Goal: Task Accomplishment & Management: Use online tool/utility

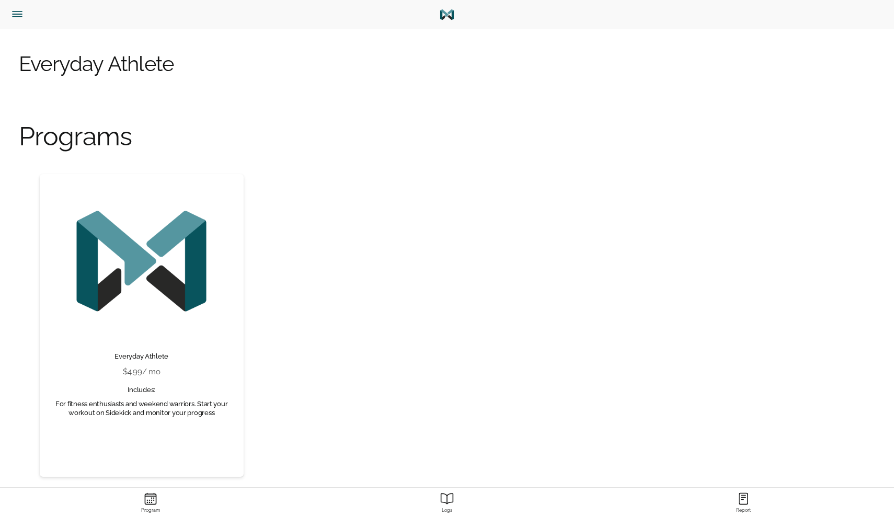
click at [9, 14] on button "button" at bounding box center [25, 14] width 42 height 29
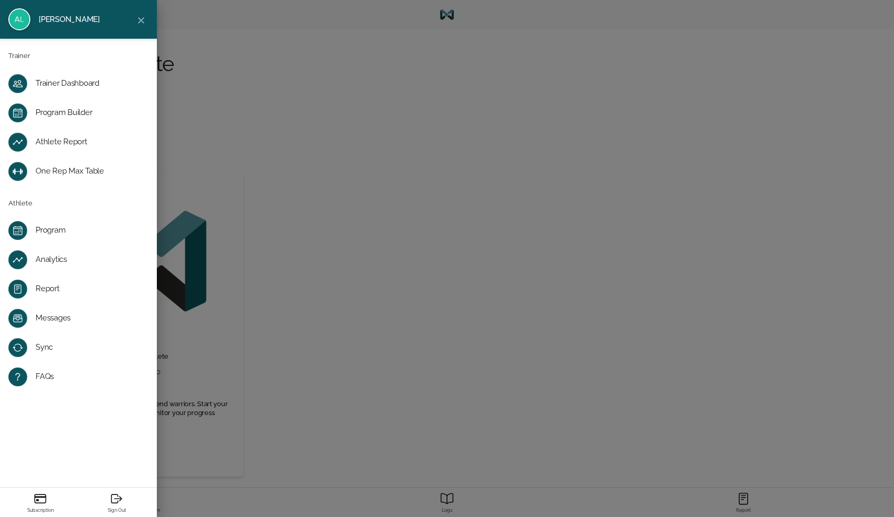
click at [52, 111] on div "Program Builder" at bounding box center [87, 113] width 102 height 10
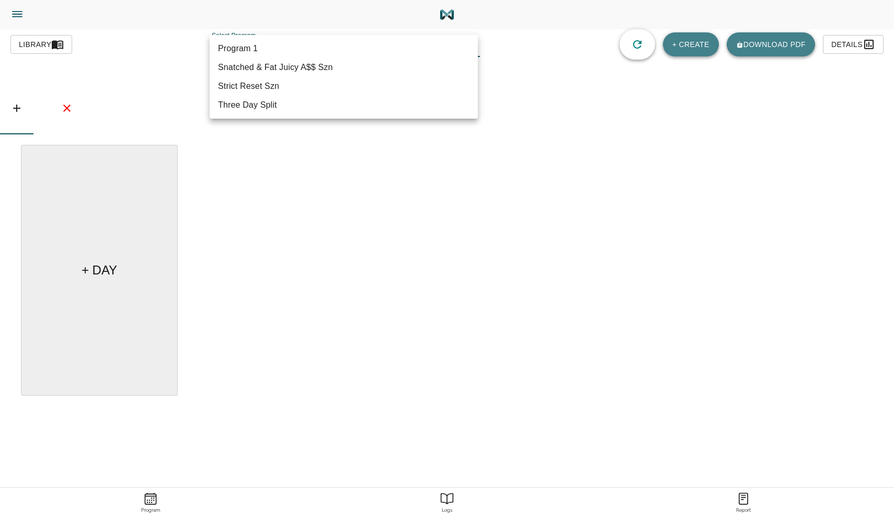
click at [258, 48] on body "[PERSON_NAME] Trainer Trainer Dashboard Program Builder Athlete Report One Rep …" at bounding box center [447, 288] width 894 height 576
click at [266, 74] on li "Snatched & Fat Juicy A$$ Szn" at bounding box center [344, 67] width 268 height 19
type input "614"
type input "Snatched & Fat Juicy A$$ Szn"
type textarea "Progressive Overload Focus, Increase in Cardio, Mobility/Form"
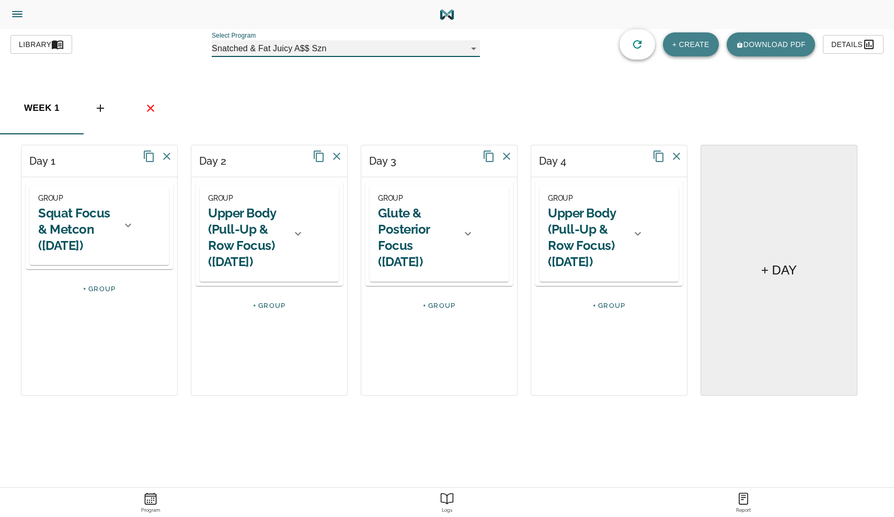
click at [130, 239] on div "GROUP Squat Focus & Metcon ([DATE])" at bounding box center [86, 225] width 113 height 79
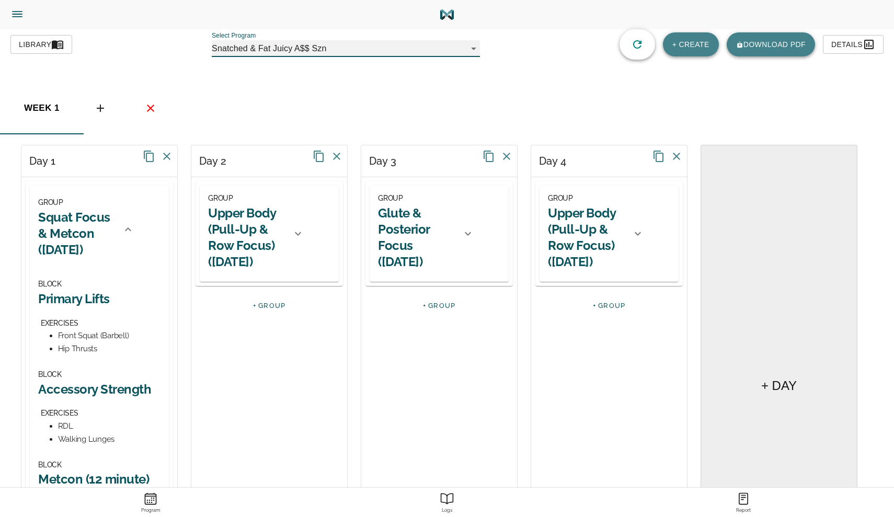
click at [97, 245] on h2 "Squat Focus & Metcon ([DATE])" at bounding box center [76, 233] width 77 height 49
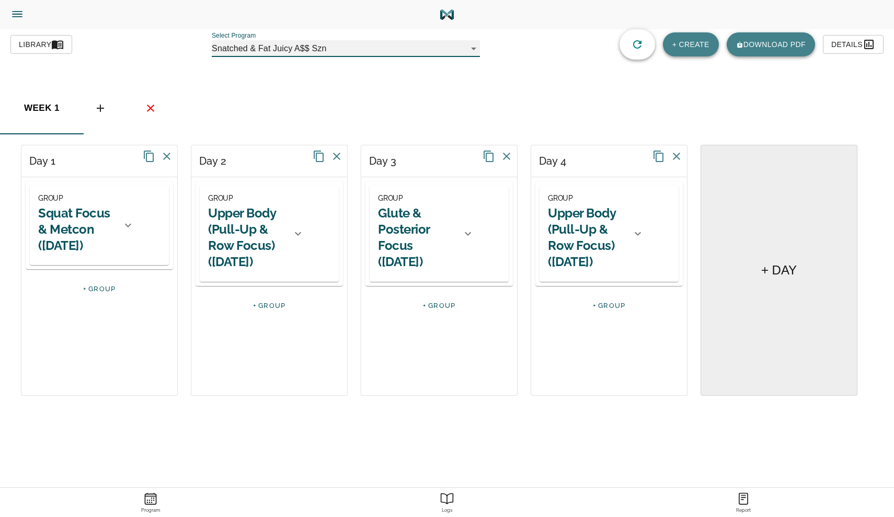
click at [92, 238] on h2 "Squat Focus & Metcon ([DATE])" at bounding box center [76, 229] width 77 height 49
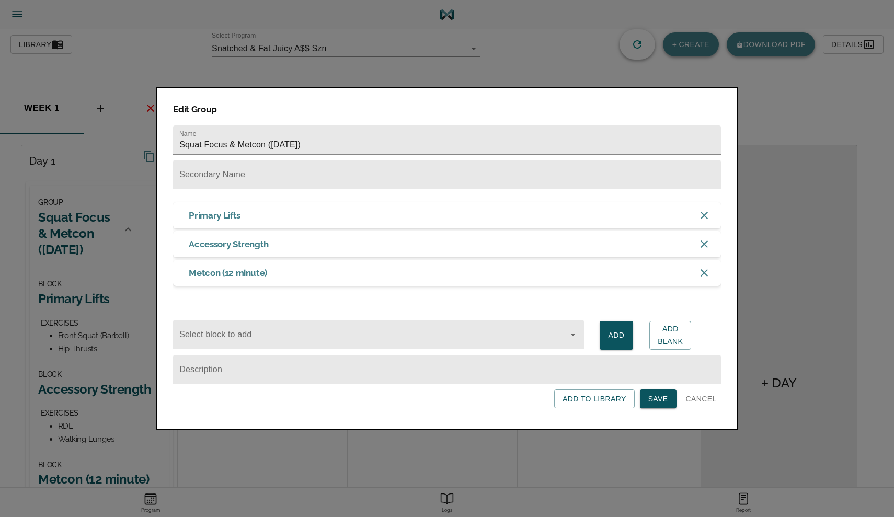
click at [92, 238] on div at bounding box center [447, 258] width 894 height 517
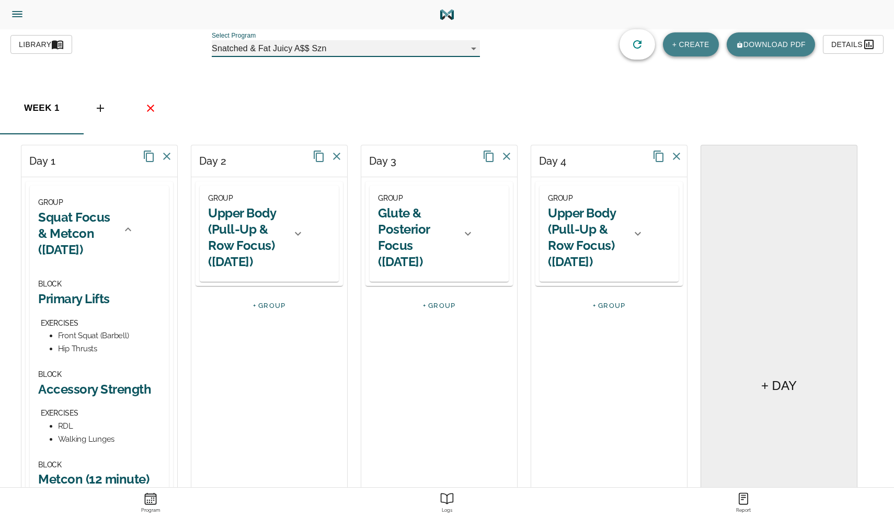
click at [79, 239] on h2 "Squat Focus & Metcon ([DATE])" at bounding box center [76, 233] width 77 height 49
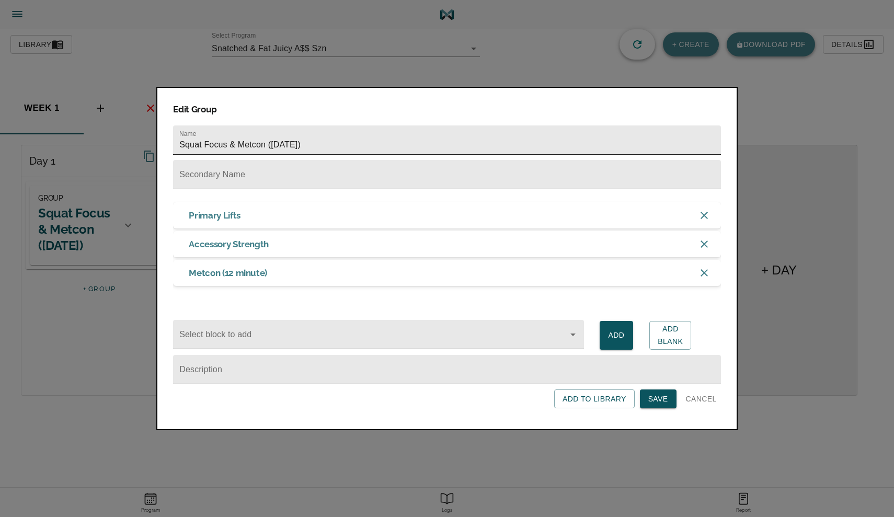
click at [322, 143] on input "Squat Focus & Metcon ([DATE])" at bounding box center [447, 139] width 548 height 29
type input "Squat Focus & Metcon ([DATE])"
click at [648, 403] on span "Save" at bounding box center [658, 399] width 20 height 13
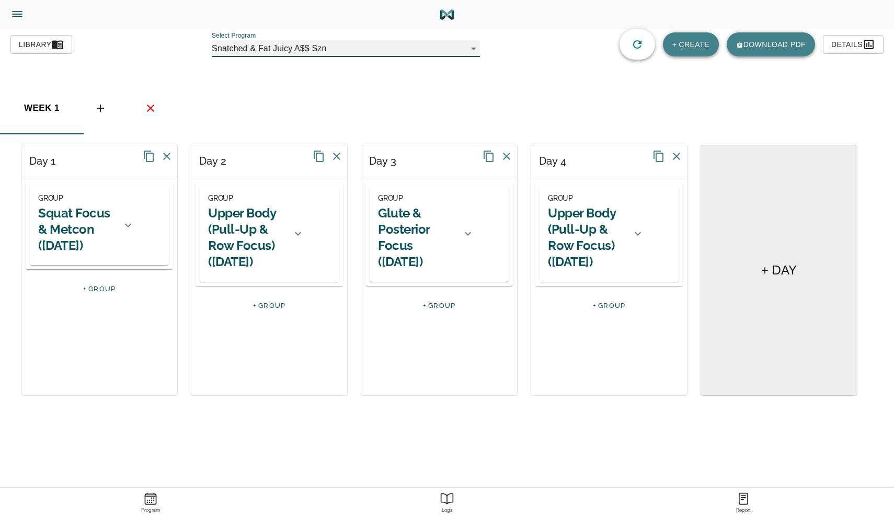
click at [275, 257] on h2 "Upper Body (Pull-Up & Row Focus) ([DATE])" at bounding box center [246, 237] width 77 height 65
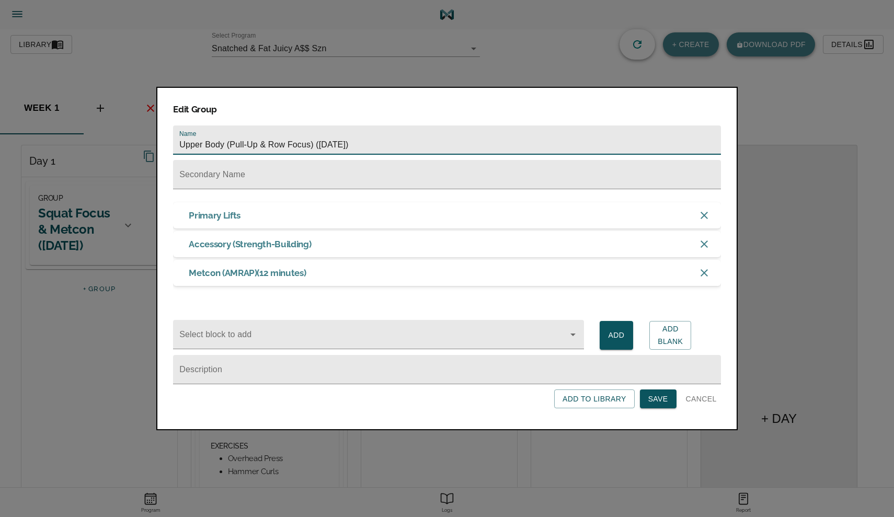
click at [388, 143] on input "Upper Body (Pull-Up & Row Focus) ([DATE])" at bounding box center [447, 139] width 548 height 29
type input "Upper Body (Pull-Up & Row Focus) ([DATE])"
click at [654, 398] on span "Save" at bounding box center [658, 399] width 20 height 13
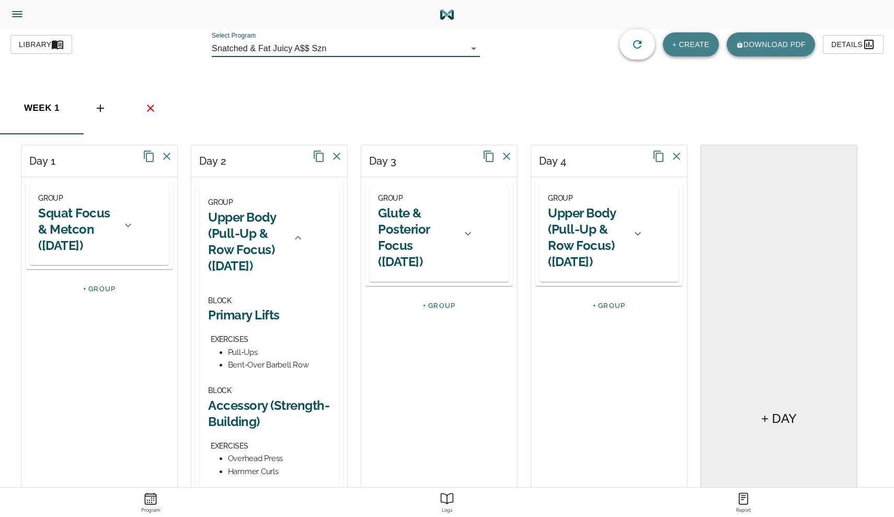
click at [314, 150] on div "Day 2" at bounding box center [269, 161] width 156 height 32
click at [317, 158] on icon at bounding box center [319, 156] width 13 height 13
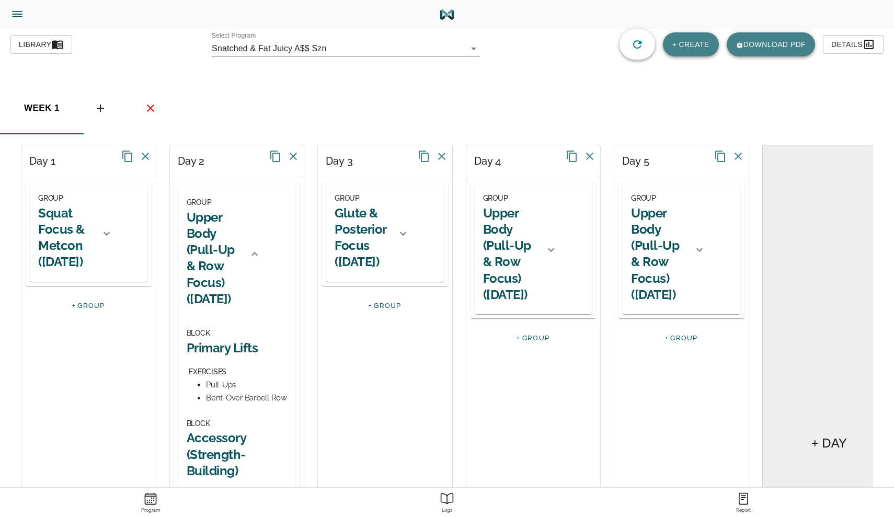
click at [351, 245] on h2 "Glute & Posterior Focus ([DATE])" at bounding box center [363, 237] width 56 height 65
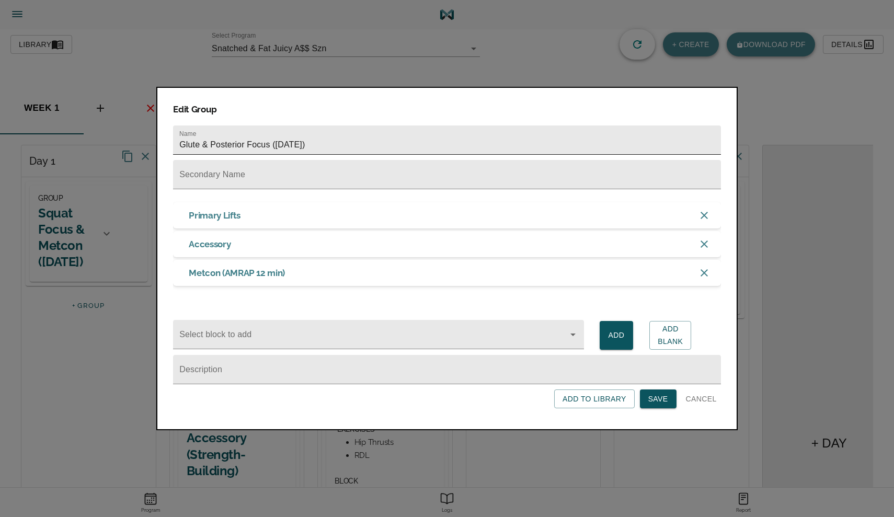
click at [334, 136] on input "Glute & Posterior Focus ([DATE])" at bounding box center [447, 139] width 548 height 29
click at [703, 219] on button "button" at bounding box center [703, 215] width 33 height 19
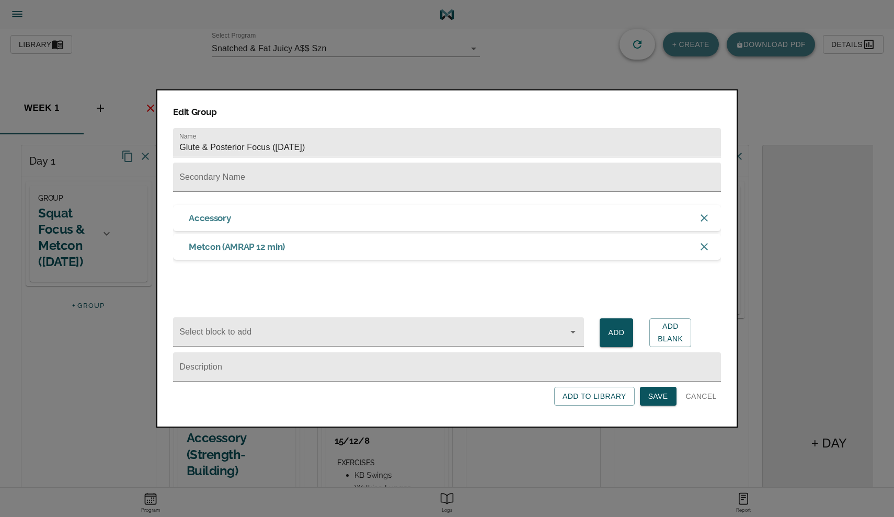
click at [703, 219] on icon "button" at bounding box center [704, 217] width 7 height 7
click at [353, 143] on input "Glute & Posterior Focus ([DATE])" at bounding box center [447, 142] width 548 height 29
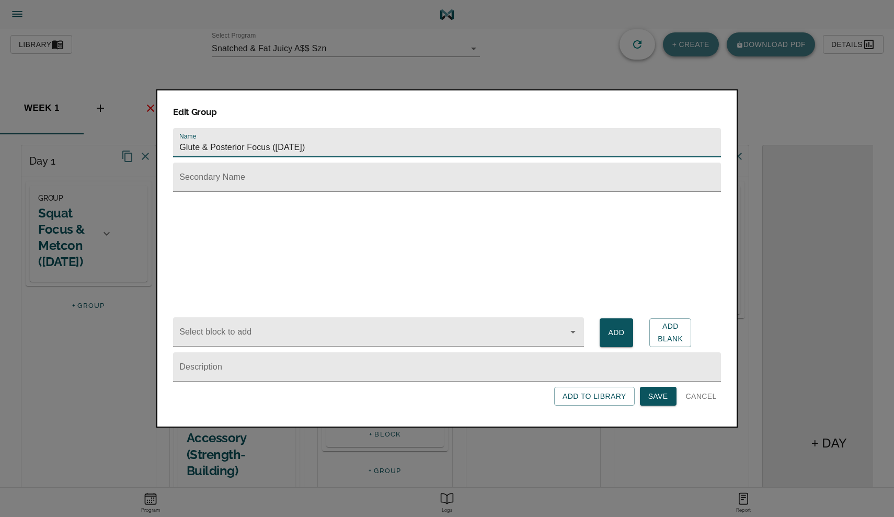
click at [353, 143] on input "Glute & Posterior Focus ([DATE])" at bounding box center [447, 142] width 548 height 29
type input "Run & Yin Yoga"
click at [657, 406] on div "Edit Group Name Run & Yin Yoga Secondary Name Select block to add Add Add Blank…" at bounding box center [446, 258] width 581 height 338
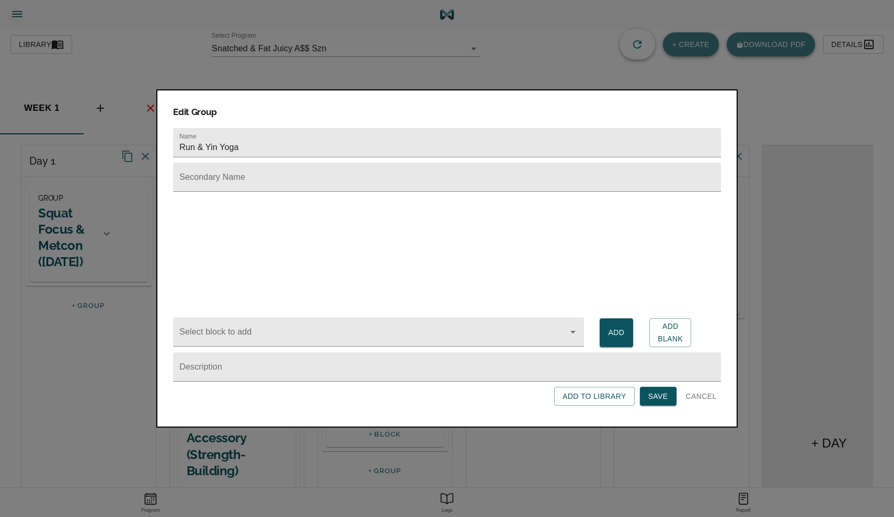
click at [655, 391] on span "Save" at bounding box center [658, 396] width 20 height 13
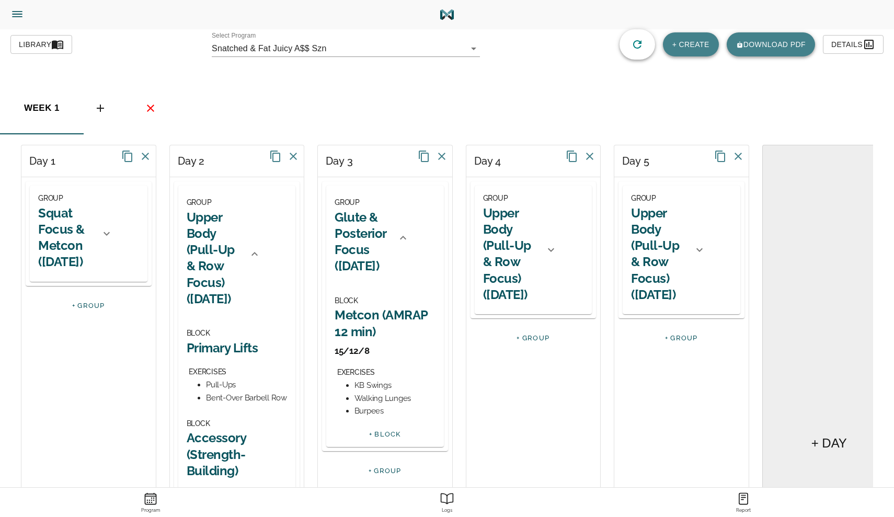
click at [371, 233] on h2 "Glute & Posterior Focus ([DATE])" at bounding box center [363, 241] width 56 height 65
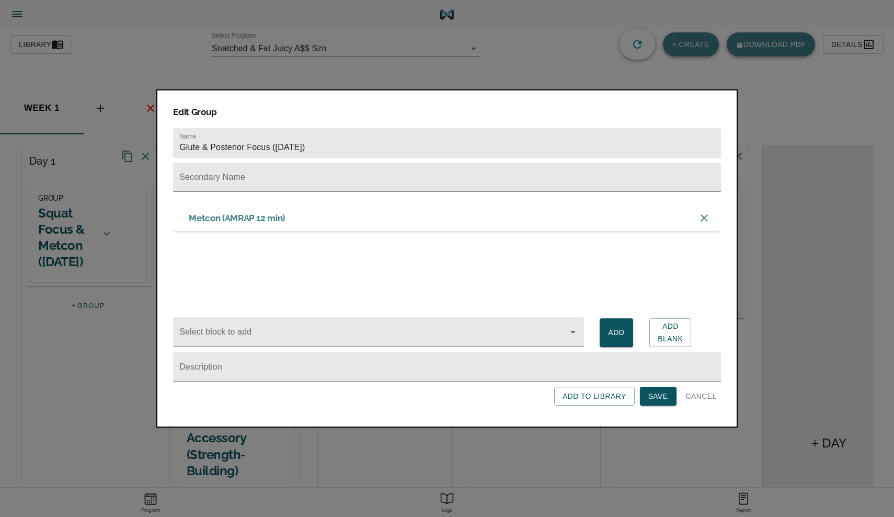
click at [371, 233] on div "Metcon (AMRAP 12 min)" at bounding box center [447, 244] width 548 height 105
click at [333, 145] on input "Glute & Posterior Focus ([DATE])" at bounding box center [447, 142] width 548 height 29
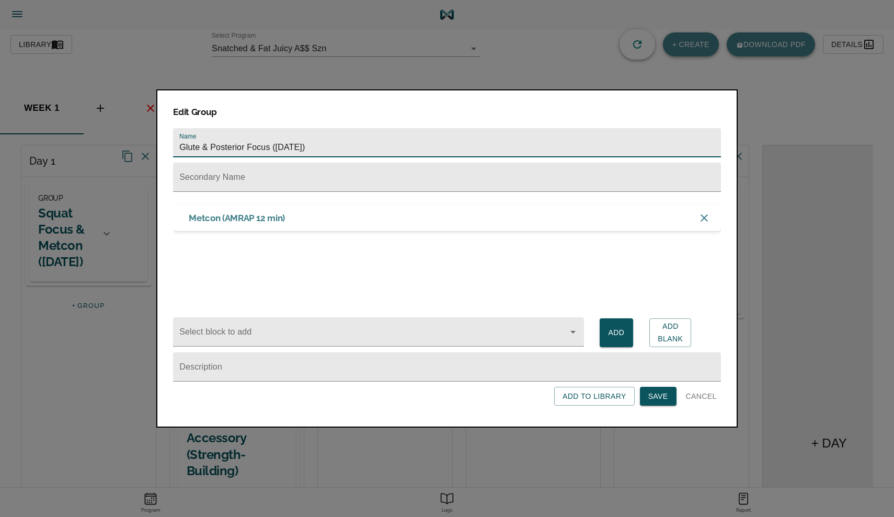
click at [333, 145] on input "Glute & Posterior Focus ([DATE])" at bounding box center [447, 142] width 548 height 29
click at [701, 220] on icon "button" at bounding box center [704, 218] width 13 height 13
type input "Run & Yin Yoga"
click at [680, 337] on span "Add Blank" at bounding box center [670, 333] width 25 height 26
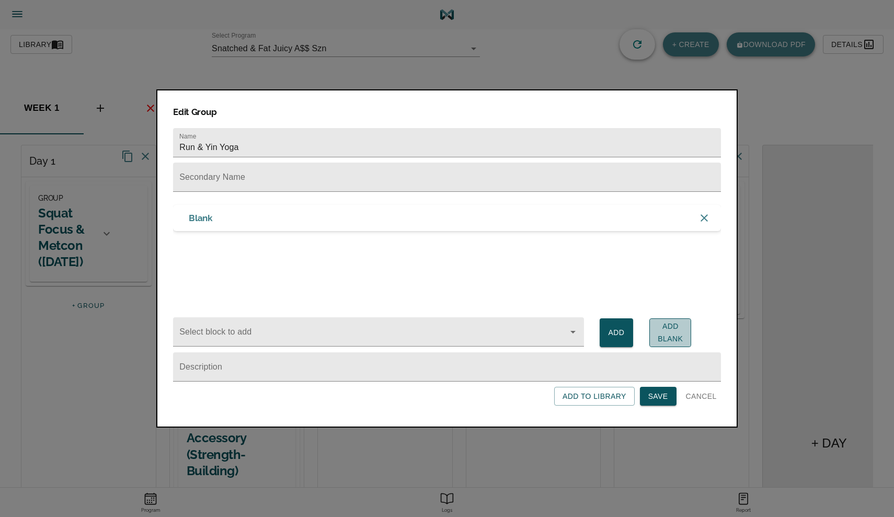
click at [672, 327] on span "Add Blank" at bounding box center [670, 333] width 25 height 26
click at [652, 397] on span "Save" at bounding box center [658, 396] width 20 height 13
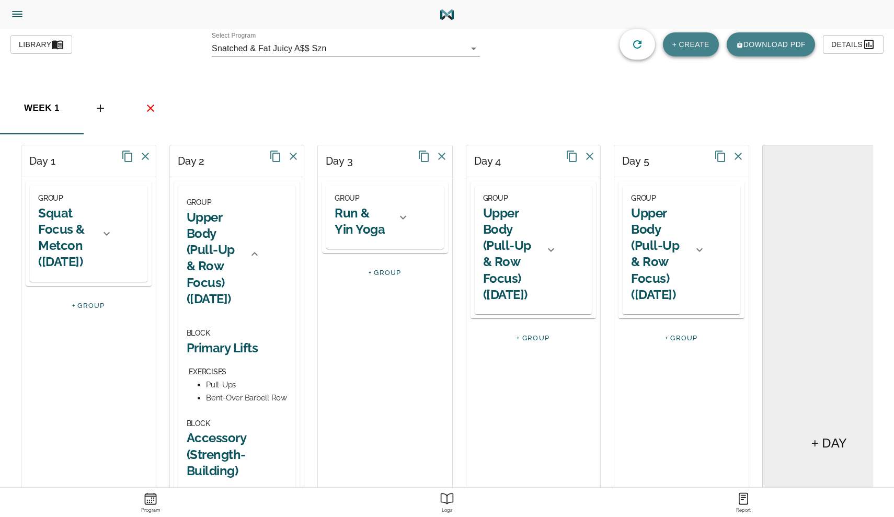
click at [373, 236] on h2 "Run & Yin Yoga" at bounding box center [363, 221] width 56 height 32
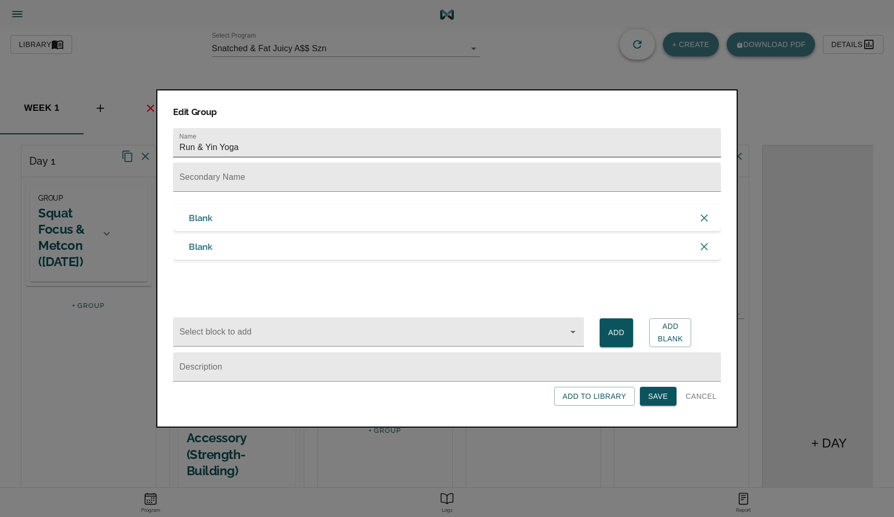
click at [274, 142] on input "Run & Yin Yoga" at bounding box center [447, 142] width 548 height 29
click at [270, 150] on input "Run & Yin Yoga" at bounding box center [447, 142] width 548 height 29
type input "Run & Yin Yoga ([DATE])"
click at [658, 399] on span "Save" at bounding box center [658, 396] width 20 height 13
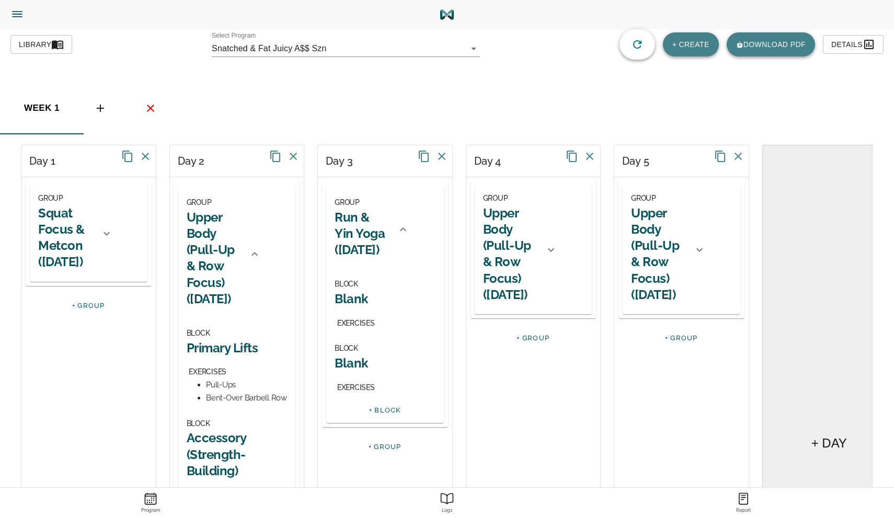
click at [353, 293] on h2 "Blank" at bounding box center [385, 299] width 101 height 16
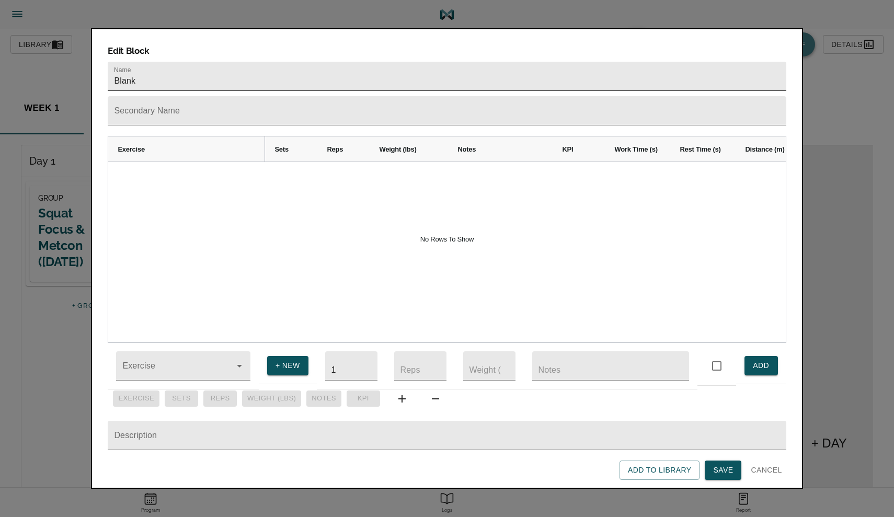
click at [203, 65] on input "Blank" at bounding box center [447, 76] width 678 height 29
type input "Yin Yoga"
click at [281, 369] on td "+ NEW" at bounding box center [288, 366] width 58 height 37
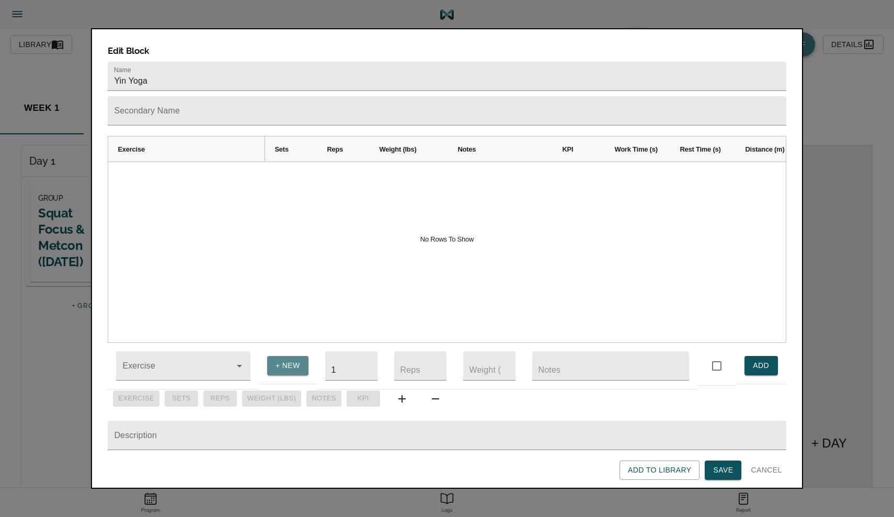
click at [281, 359] on span "+ NEW" at bounding box center [288, 365] width 25 height 13
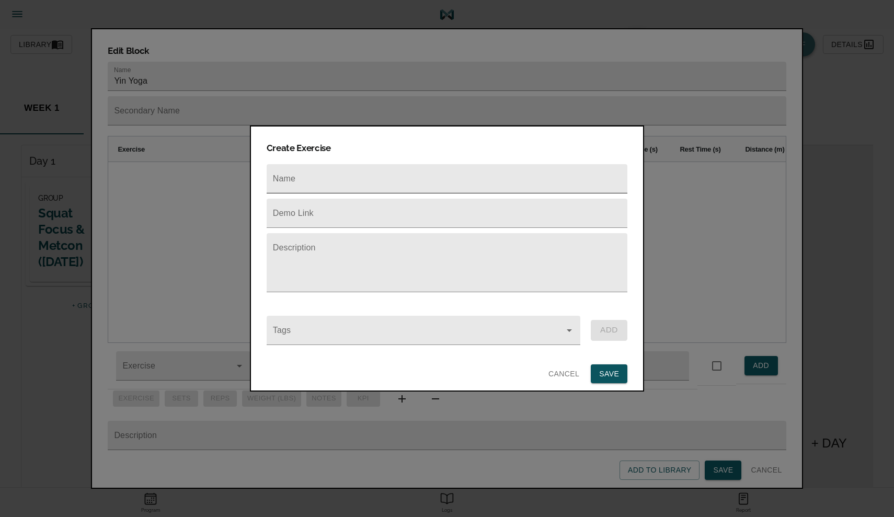
click at [300, 179] on input "text" at bounding box center [447, 178] width 361 height 29
type input "Yin Yoga (60 min)"
click at [603, 370] on span "SAVE" at bounding box center [609, 374] width 20 height 13
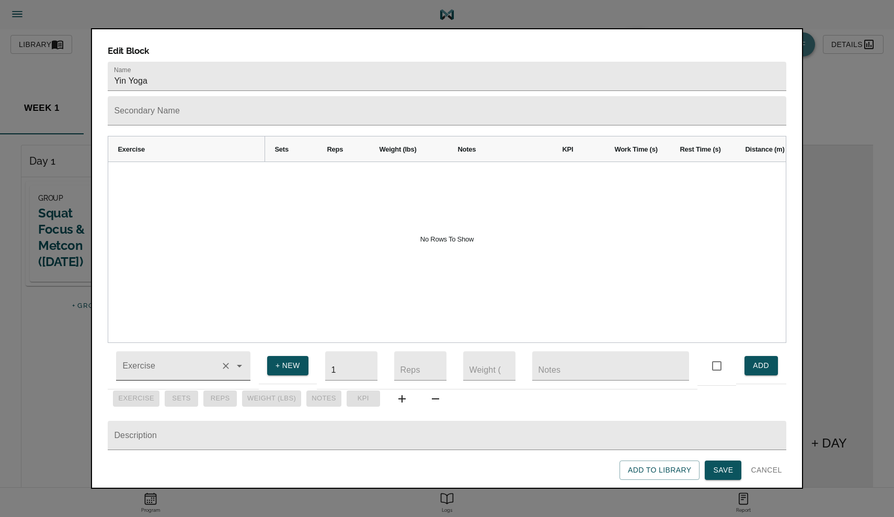
click at [191, 351] on div at bounding box center [183, 365] width 134 height 29
click at [145, 398] on li "Yin Yoga (60 min)" at bounding box center [183, 396] width 134 height 19
type input "Yin Yoga (60 min)"
click at [749, 356] on button "ADD" at bounding box center [760, 365] width 33 height 19
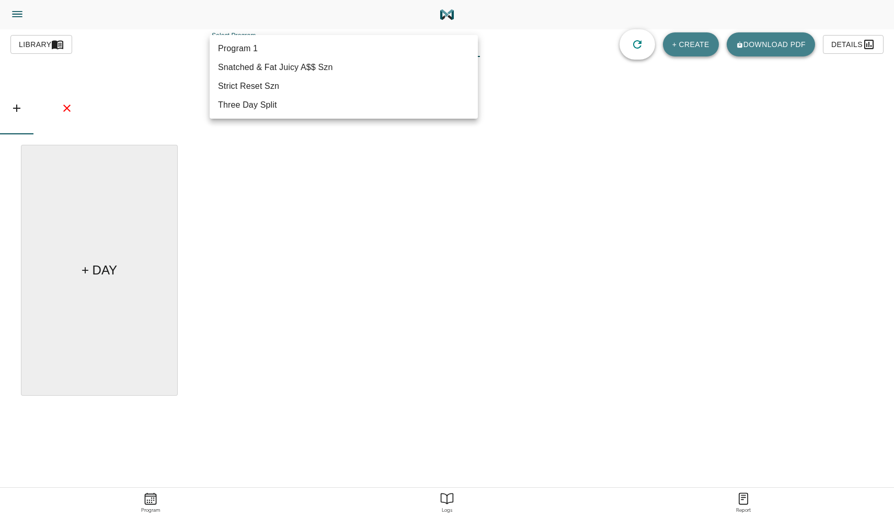
click at [300, 47] on body "[PERSON_NAME] Trainer Trainer Dashboard Program Builder Athlete Report One Rep …" at bounding box center [447, 288] width 894 height 576
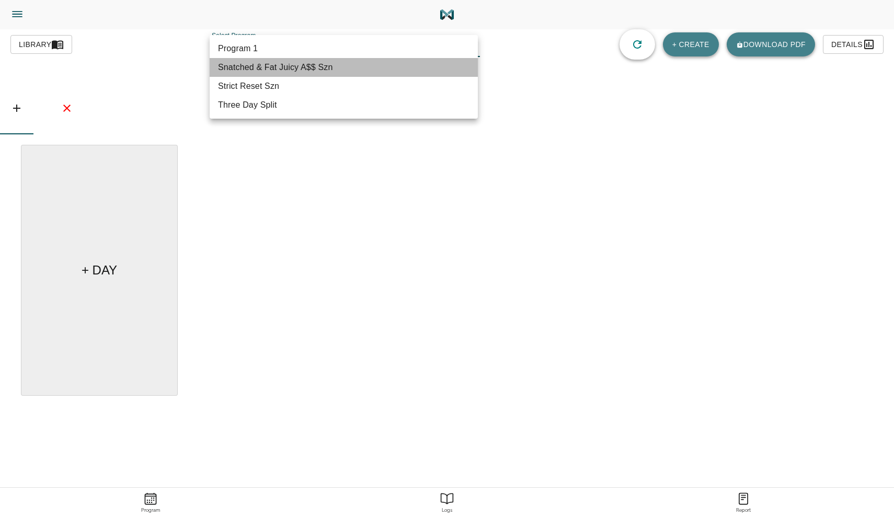
click at [286, 72] on li "Snatched & Fat Juicy A$$ Szn" at bounding box center [344, 67] width 268 height 19
type input "614"
type input "Snatched & Fat Juicy A$$ Szn"
type textarea "Progressive Overload Focus, Increase in Cardio, Mobility/Form"
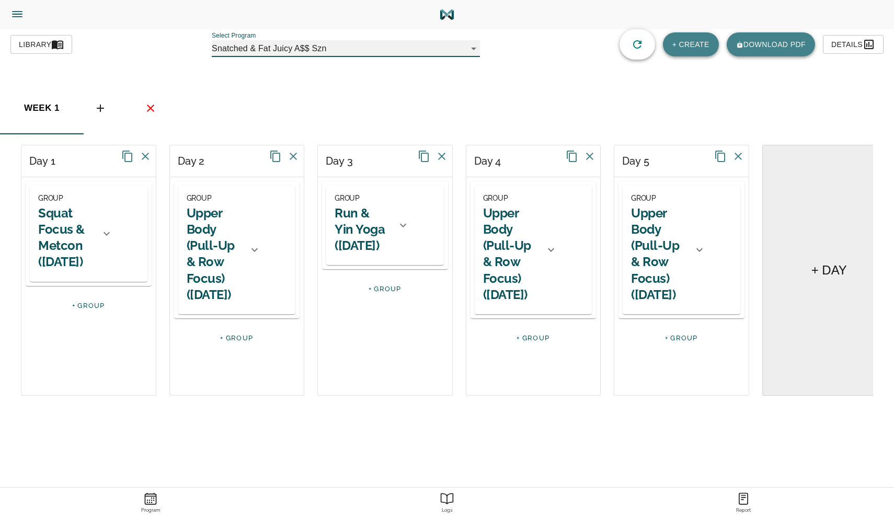
click at [507, 269] on h2 "Upper Body (Pull-Up & Row Focus) ([DATE])" at bounding box center [511, 254] width 56 height 98
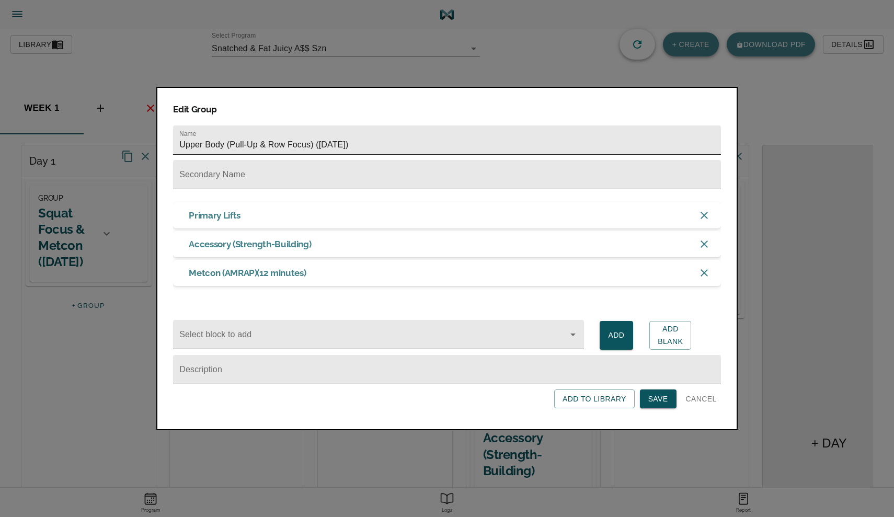
click at [387, 142] on input "Upper Body (Pull-Up & Row Focus) ([DATE])" at bounding box center [447, 139] width 548 height 29
type input "Upper Body (Pull-Up & Row Focus) (Thursday)"
click at [655, 403] on span "Save" at bounding box center [658, 399] width 20 height 13
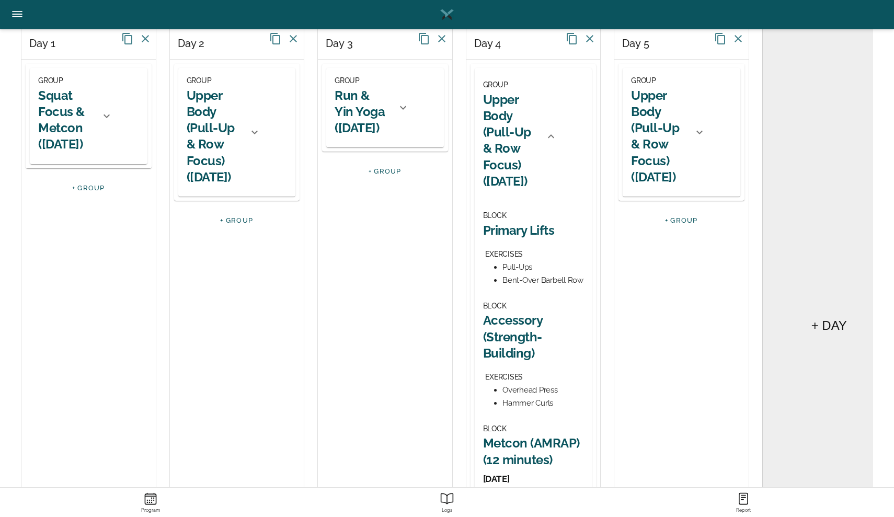
scroll to position [183, 0]
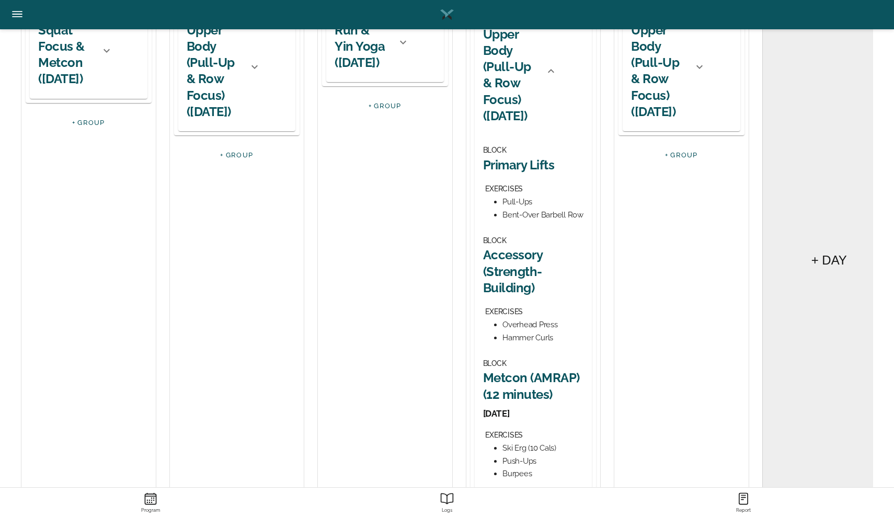
click at [214, 107] on h2 "Upper Body (Pull-Up & Row Focus) ([DATE])" at bounding box center [215, 71] width 56 height 98
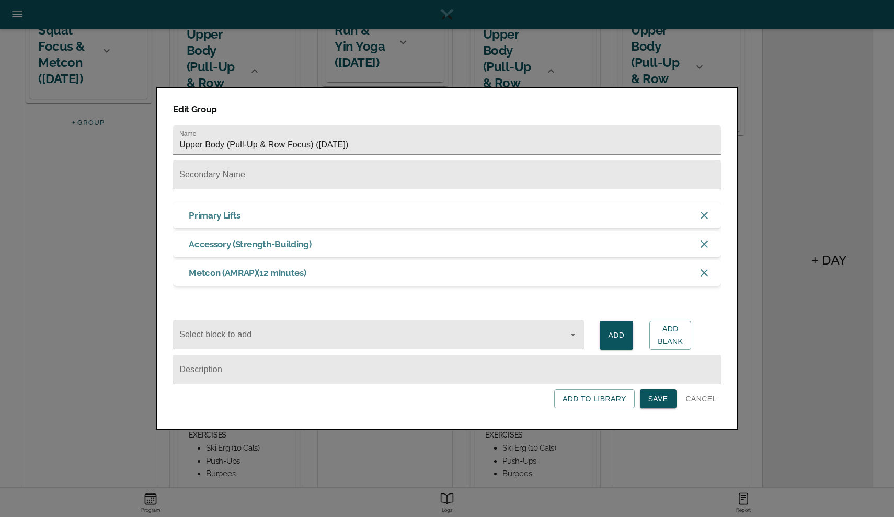
click at [704, 403] on span "Cancel" at bounding box center [701, 399] width 31 height 13
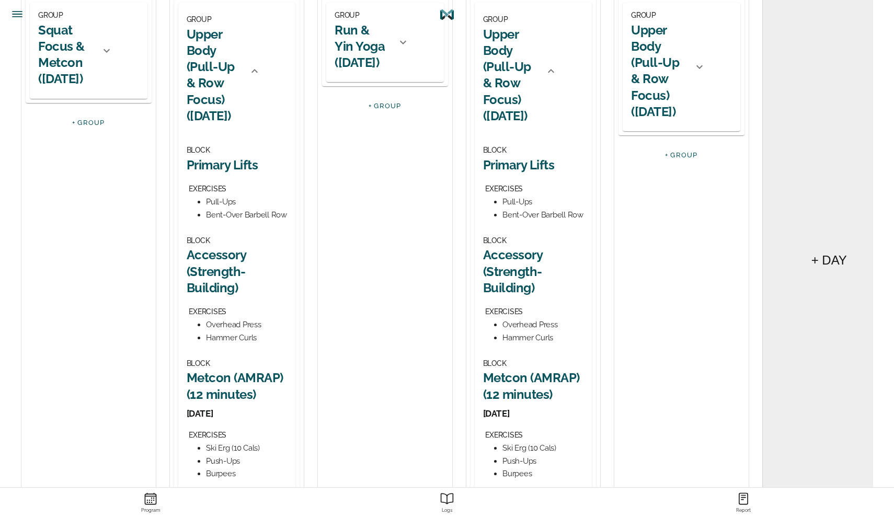
scroll to position [0, 0]
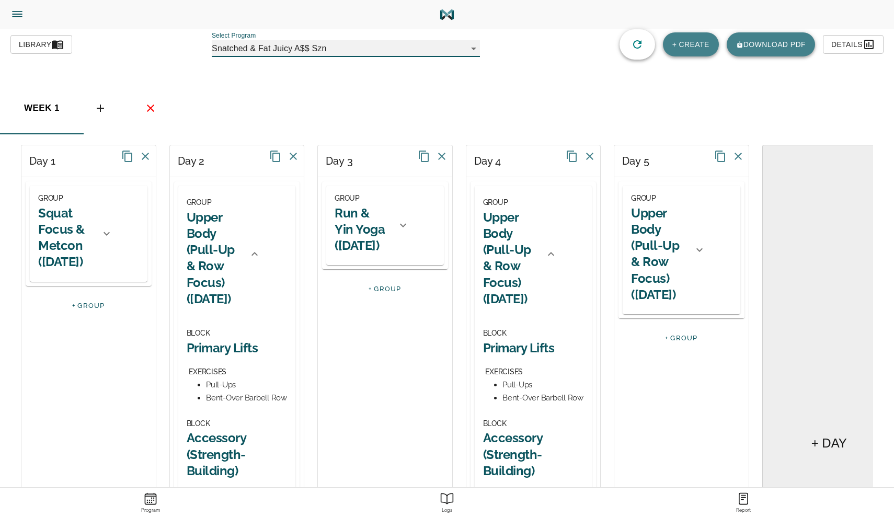
click at [663, 227] on h2 "Upper Body (Pull-Up & Row Focus) ([DATE])" at bounding box center [659, 254] width 56 height 98
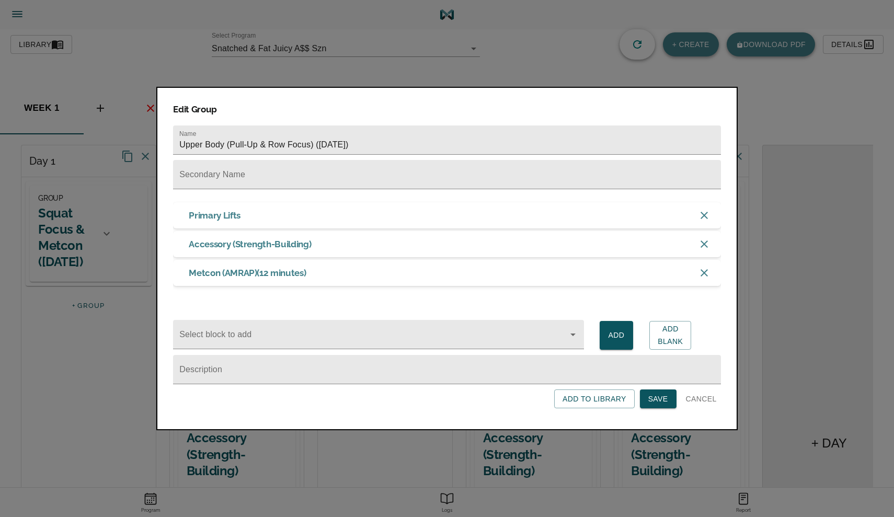
click at [709, 400] on span "Cancel" at bounding box center [701, 399] width 31 height 13
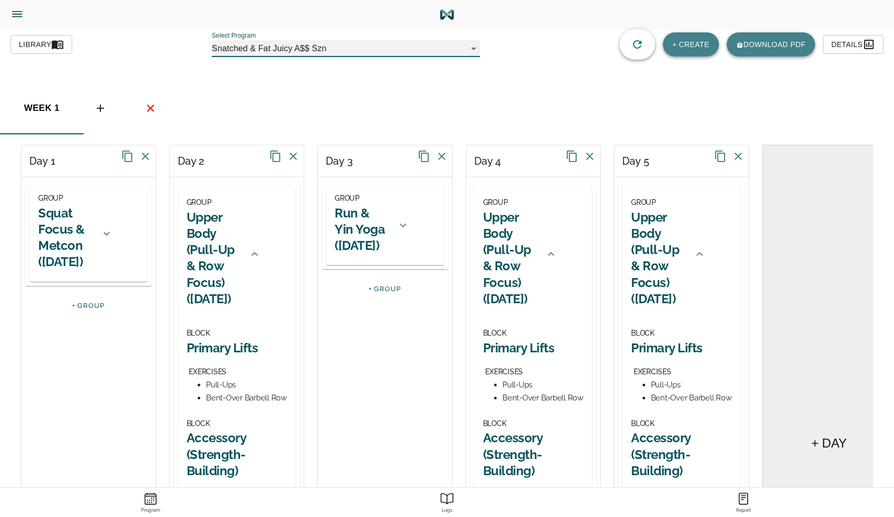
click at [388, 226] on h2 "Run & Yin Yoga ([DATE])" at bounding box center [363, 229] width 56 height 49
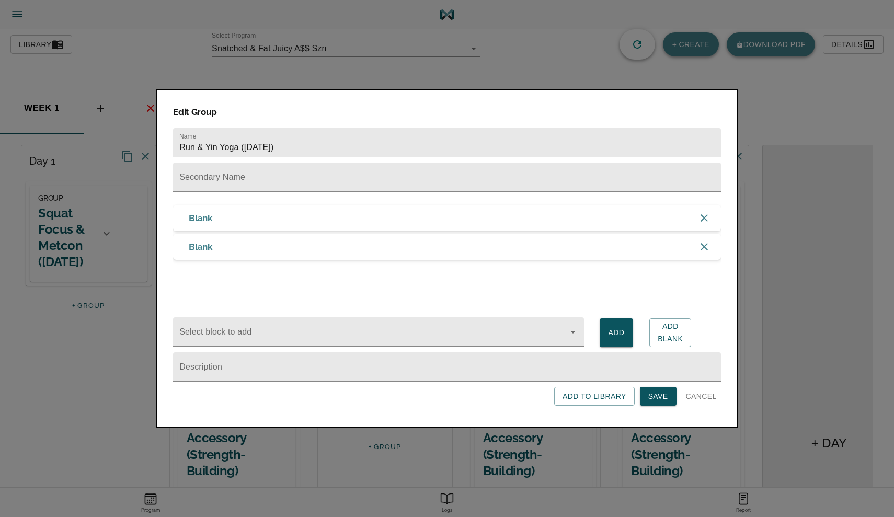
click at [703, 394] on span "Cancel" at bounding box center [701, 396] width 31 height 13
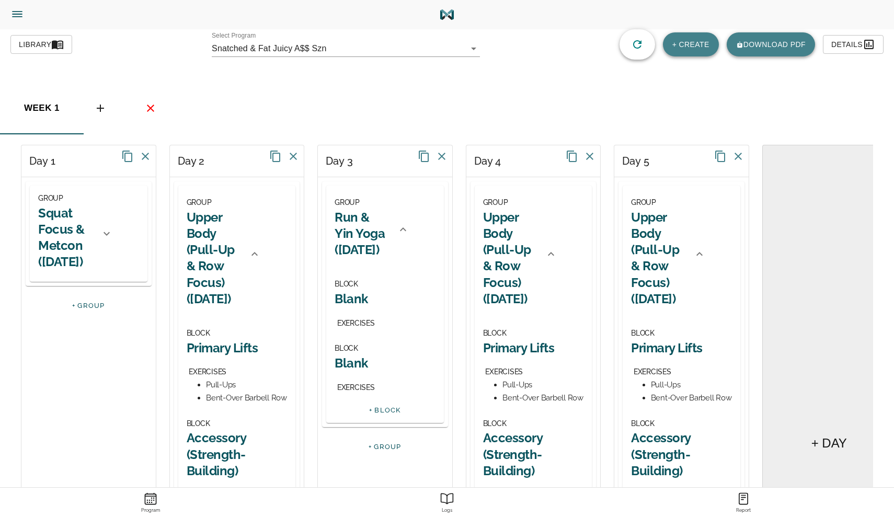
click at [736, 160] on icon at bounding box center [738, 156] width 13 height 13
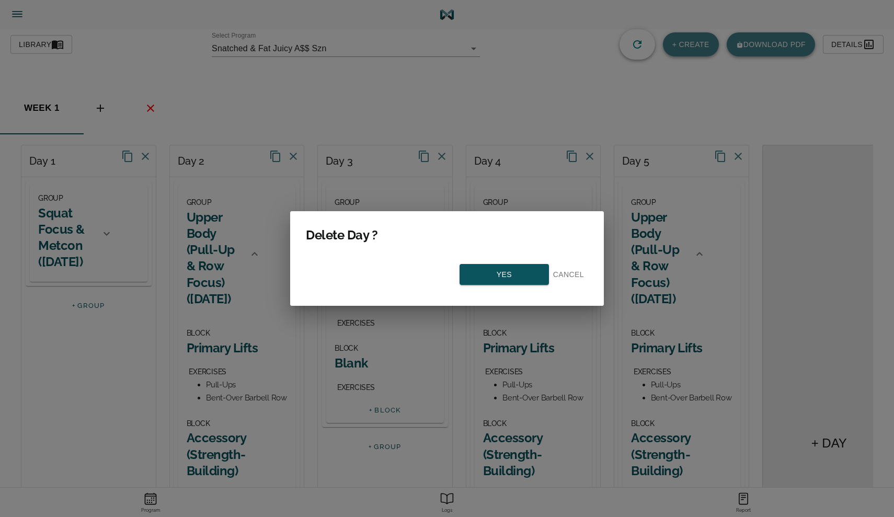
click at [500, 277] on span "Yes" at bounding box center [504, 274] width 71 height 13
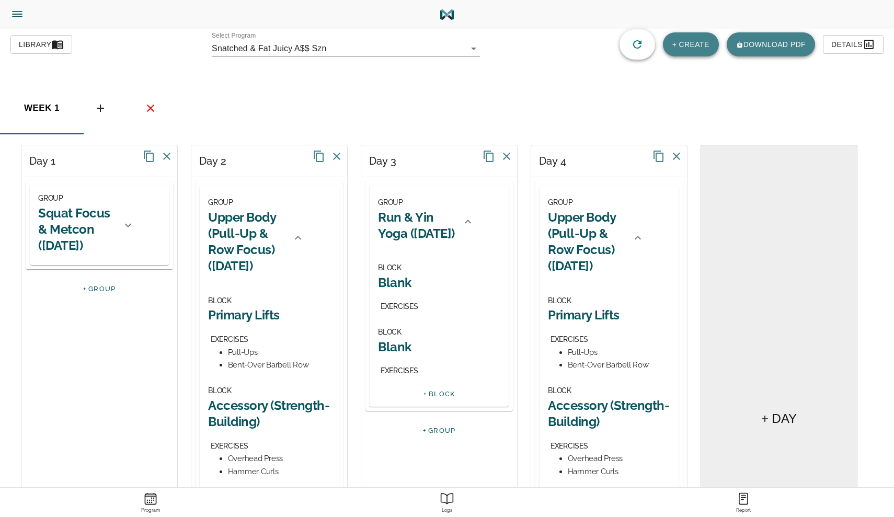
click at [150, 156] on icon at bounding box center [149, 156] width 13 height 13
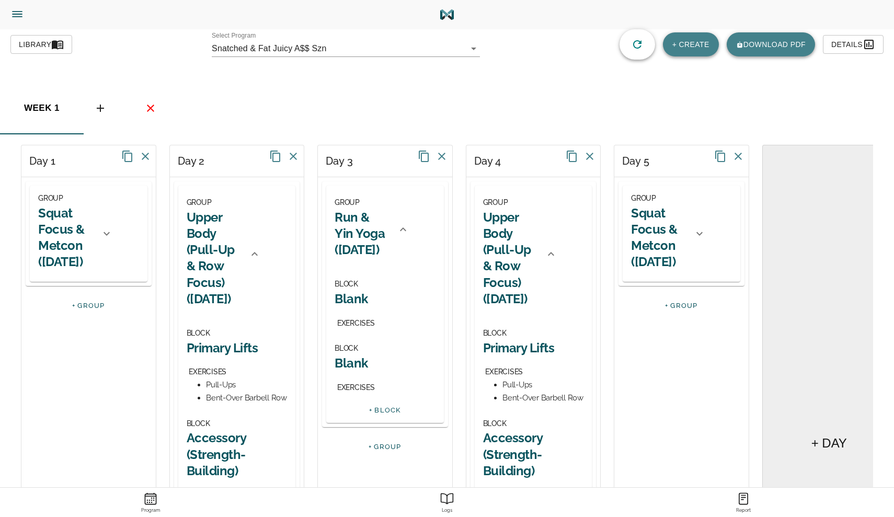
click at [652, 265] on h2 "Squat Focus & Metcon ([DATE])" at bounding box center [659, 237] width 56 height 65
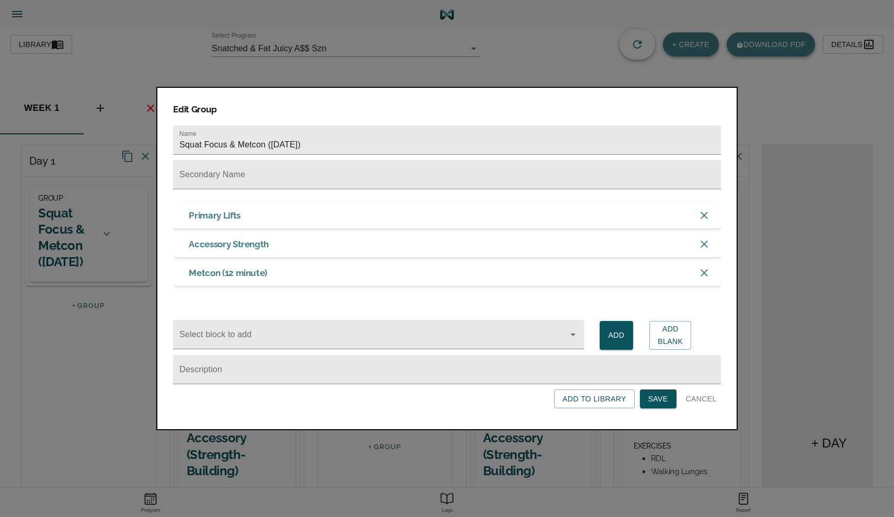
click at [652, 265] on div "Metcon (12 minute)" at bounding box center [447, 273] width 548 height 26
click at [344, 133] on input "Squat Focus & Metcon ([DATE])" at bounding box center [447, 139] width 548 height 29
click at [307, 145] on input "Squat Focus & Metcon ([DATE])" at bounding box center [447, 139] width 548 height 29
type input "Squat Focus & Metcon (Saturday)"
click at [655, 405] on span "Save" at bounding box center [658, 399] width 20 height 13
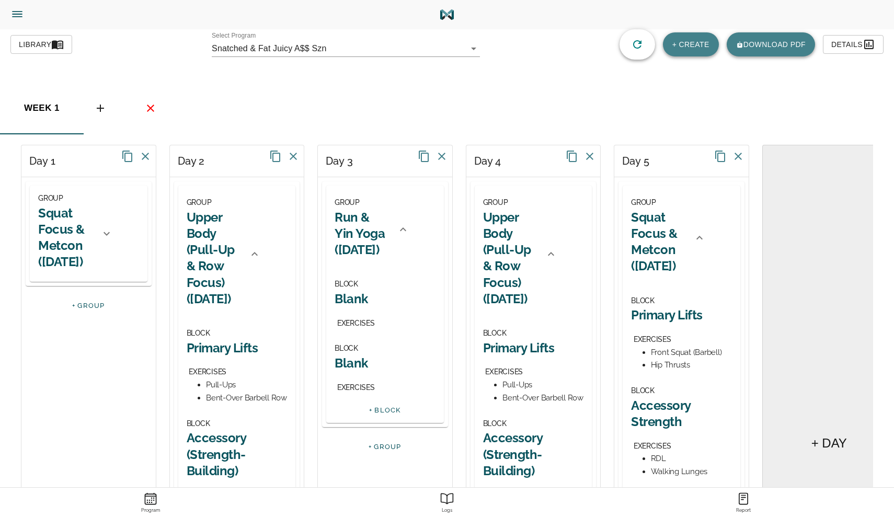
click at [656, 319] on h2 "Primary Lifts" at bounding box center [681, 315] width 101 height 16
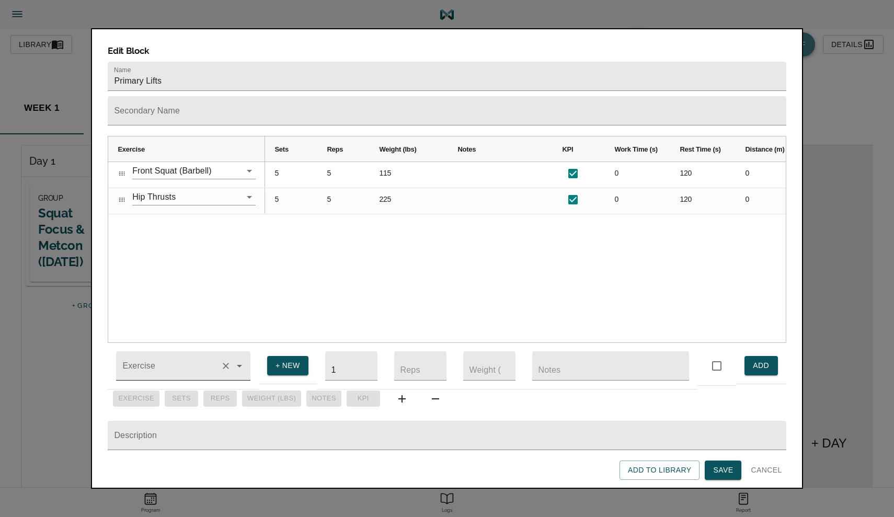
click at [137, 373] on td "Exercise" at bounding box center [183, 366] width 151 height 47
click at [153, 396] on li "Back Squats" at bounding box center [183, 396] width 134 height 19
type input "Back Squats"
click at [341, 359] on input "1" at bounding box center [351, 365] width 52 height 29
type input "5"
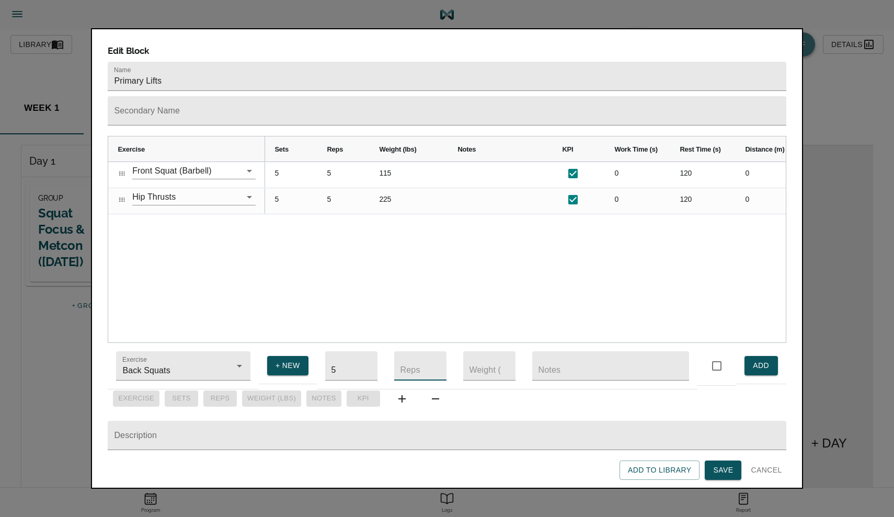
click at [425, 360] on input "number" at bounding box center [420, 365] width 52 height 29
type input "5"
click at [479, 365] on input "number" at bounding box center [489, 365] width 52 height 29
type input "135"
click at [761, 359] on span "ADD" at bounding box center [761, 365] width 17 height 13
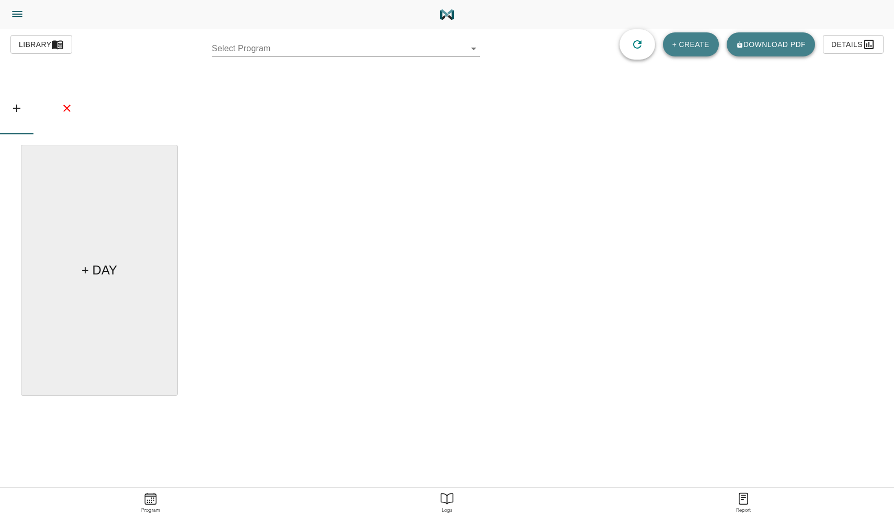
click at [326, 42] on body "alex jaimes Trainer Trainer Dashboard Program Builder Athlete Report One Rep Ma…" at bounding box center [447, 288] width 894 height 576
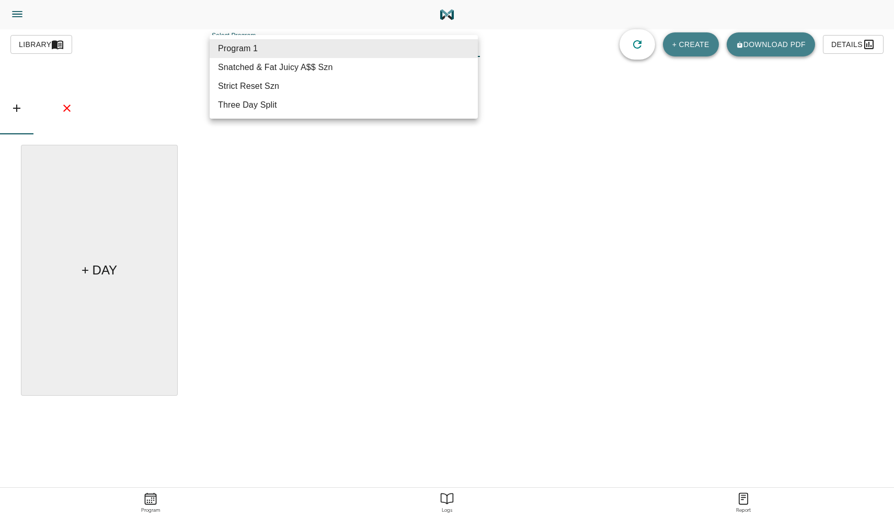
click at [307, 66] on li "Snatched & Fat Juicy A$$ Szn" at bounding box center [344, 67] width 268 height 19
type input "614"
type input "Snatched & Fat Juicy A$$ Szn"
type textarea "Progressive Overload Focus, Increase in Cardio, Mobility/Form"
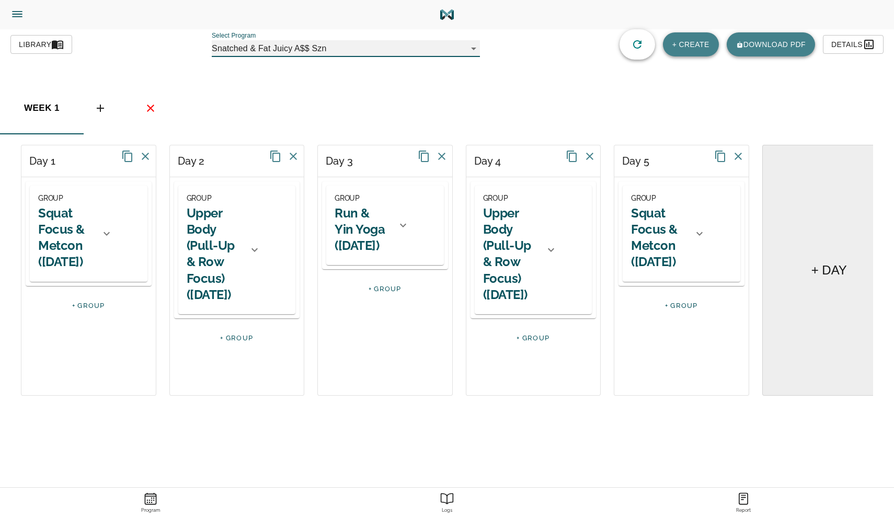
click at [391, 248] on h2 "Run & Yin Yoga ([DATE])" at bounding box center [363, 229] width 56 height 49
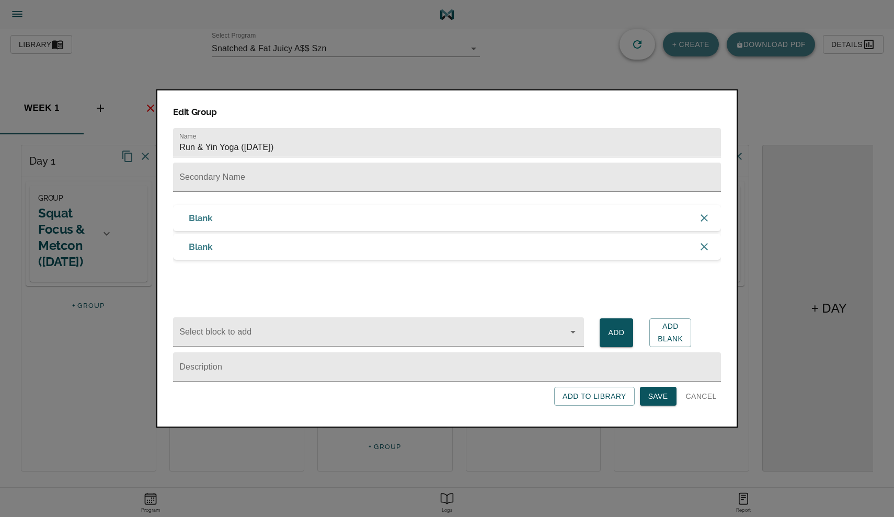
click at [710, 394] on span "Cancel" at bounding box center [701, 396] width 31 height 13
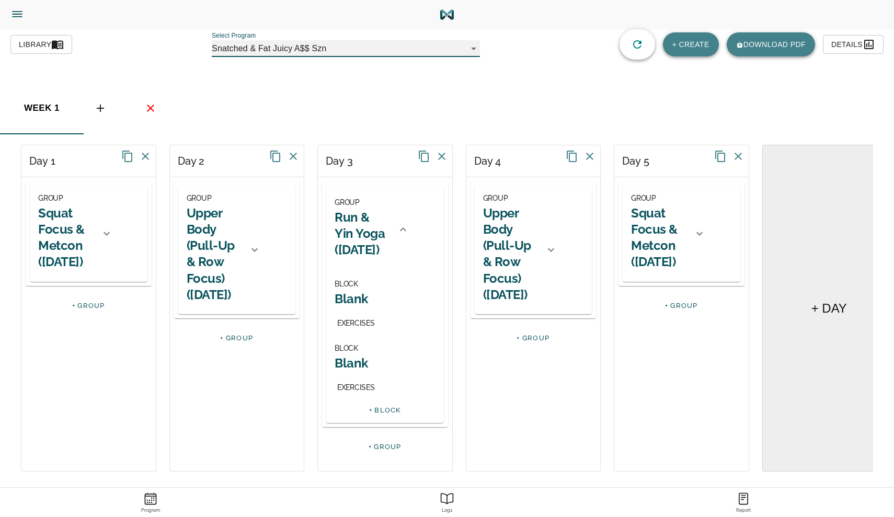
click at [369, 292] on h2 "Blank" at bounding box center [385, 299] width 101 height 16
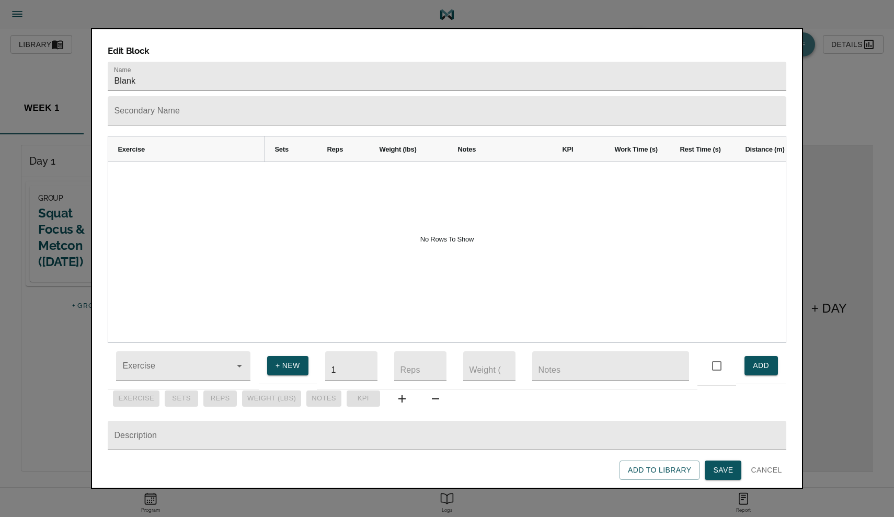
click at [762, 476] on span "Cancel" at bounding box center [766, 470] width 31 height 13
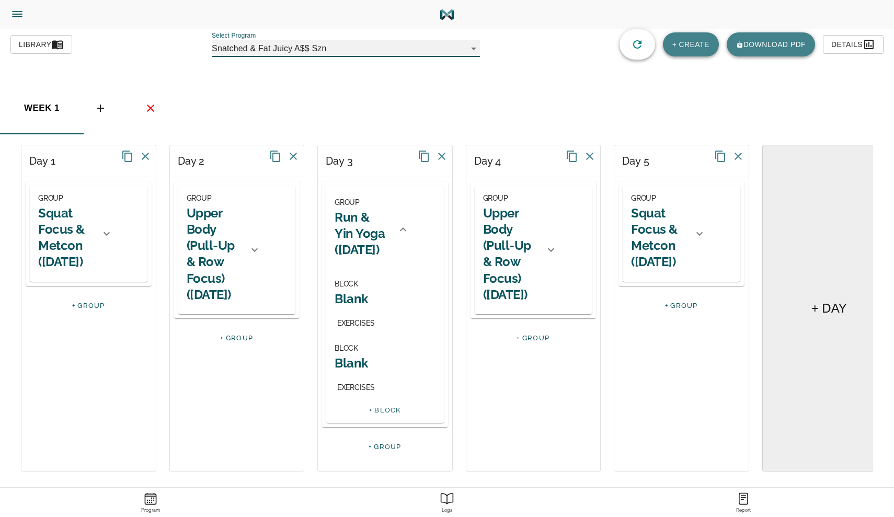
click at [352, 294] on h2 "Blank" at bounding box center [385, 299] width 101 height 16
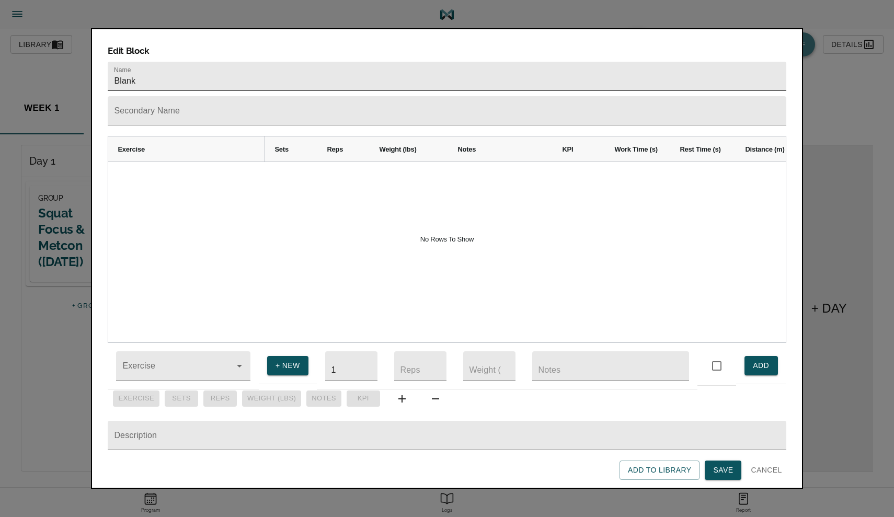
click at [168, 62] on input "Blank" at bounding box center [447, 76] width 678 height 29
type input "Y"
type input "Run"
click at [714, 477] on button "Save" at bounding box center [723, 470] width 37 height 19
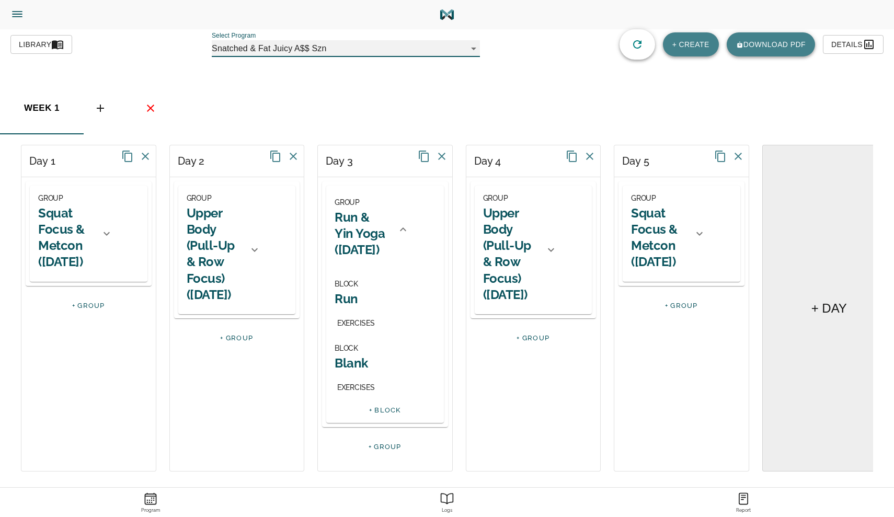
click at [354, 366] on h2 "Blank" at bounding box center [385, 363] width 101 height 16
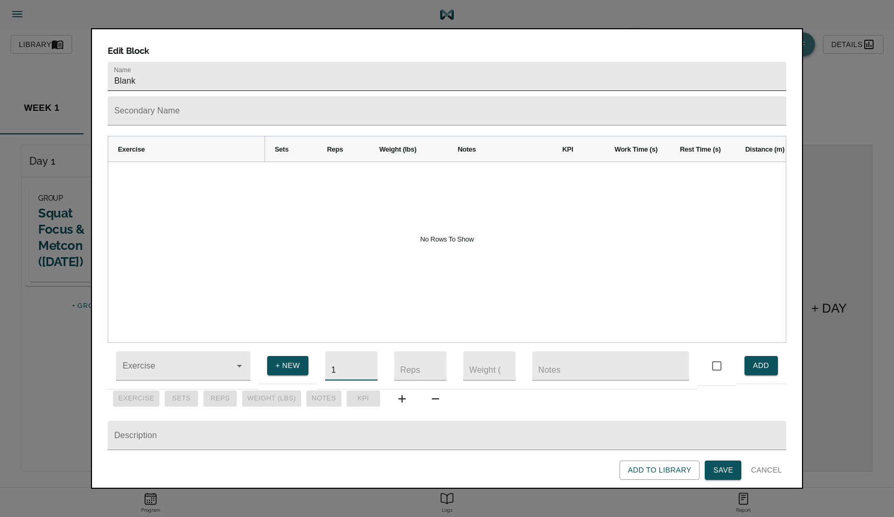
click at [194, 66] on input "Blank" at bounding box center [447, 76] width 678 height 29
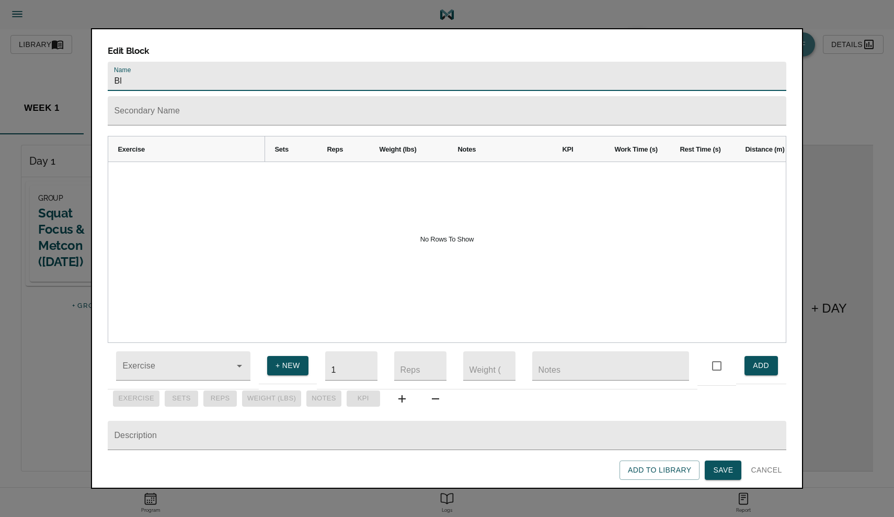
type input "B"
type input "Yoga"
click at [729, 476] on span "Save" at bounding box center [723, 470] width 20 height 13
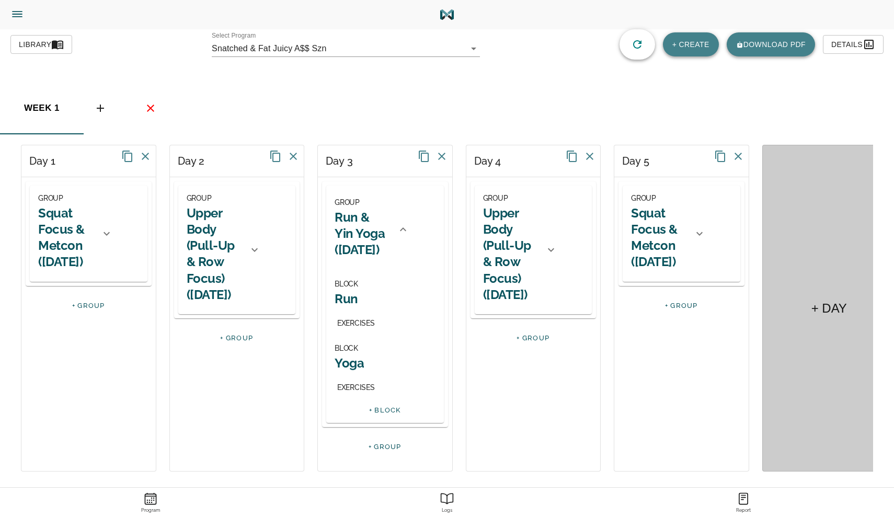
click at [792, 299] on div "+ DAY" at bounding box center [829, 308] width 134 height 327
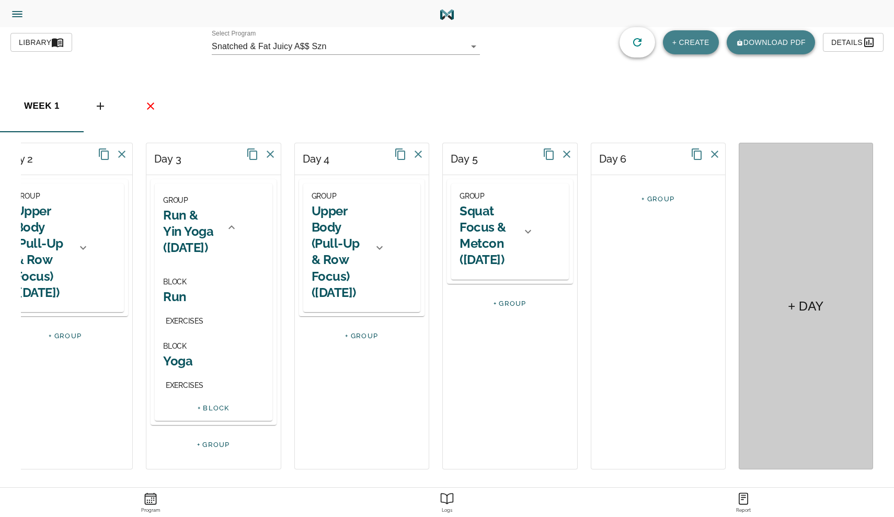
scroll to position [0, 171]
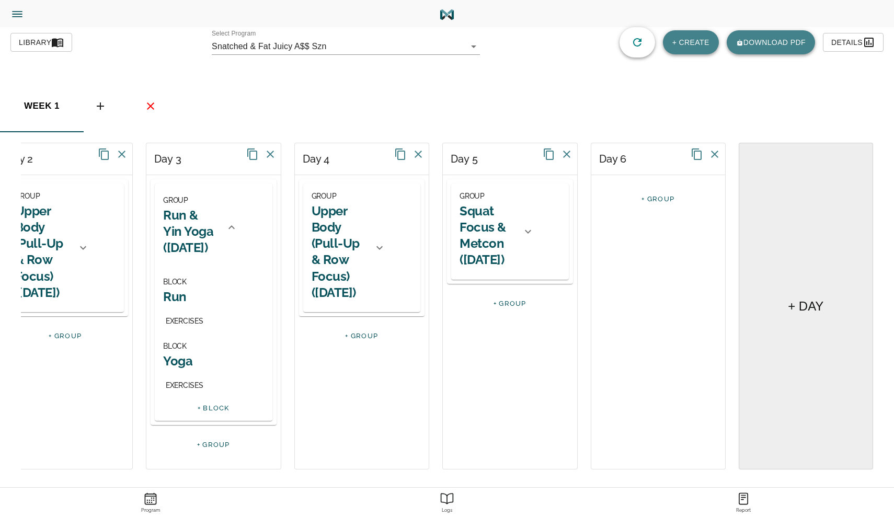
click at [718, 154] on icon at bounding box center [714, 154] width 13 height 13
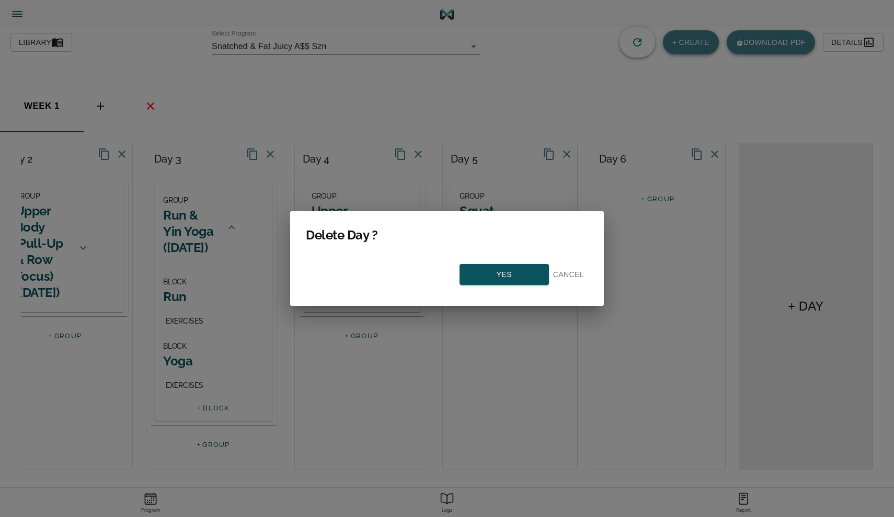
click at [502, 281] on button "Yes" at bounding box center [504, 274] width 89 height 21
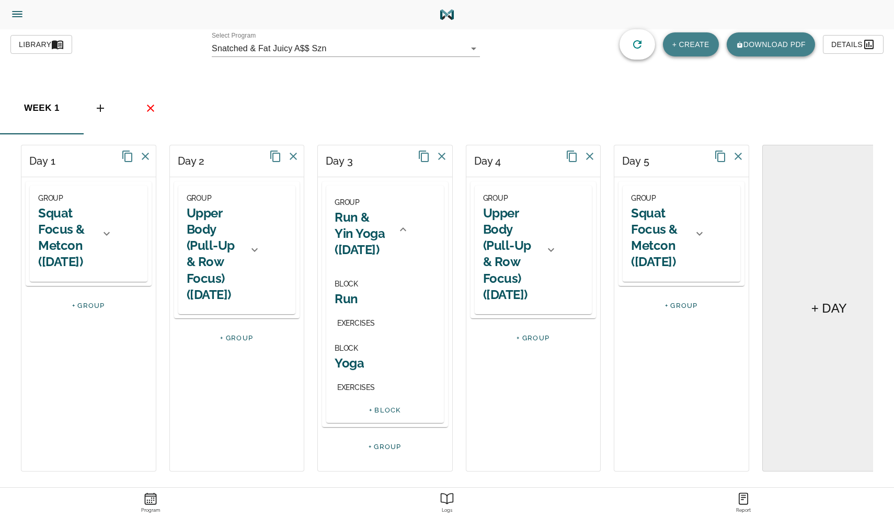
scroll to position [0, 0]
click at [130, 250] on div "GROUP Squat Focus & Metcon (Monday) BLOCK Primary Lifts EXERCISES Front Squat (…" at bounding box center [89, 234] width 118 height 96
